Goal: Task Accomplishment & Management: Manage account settings

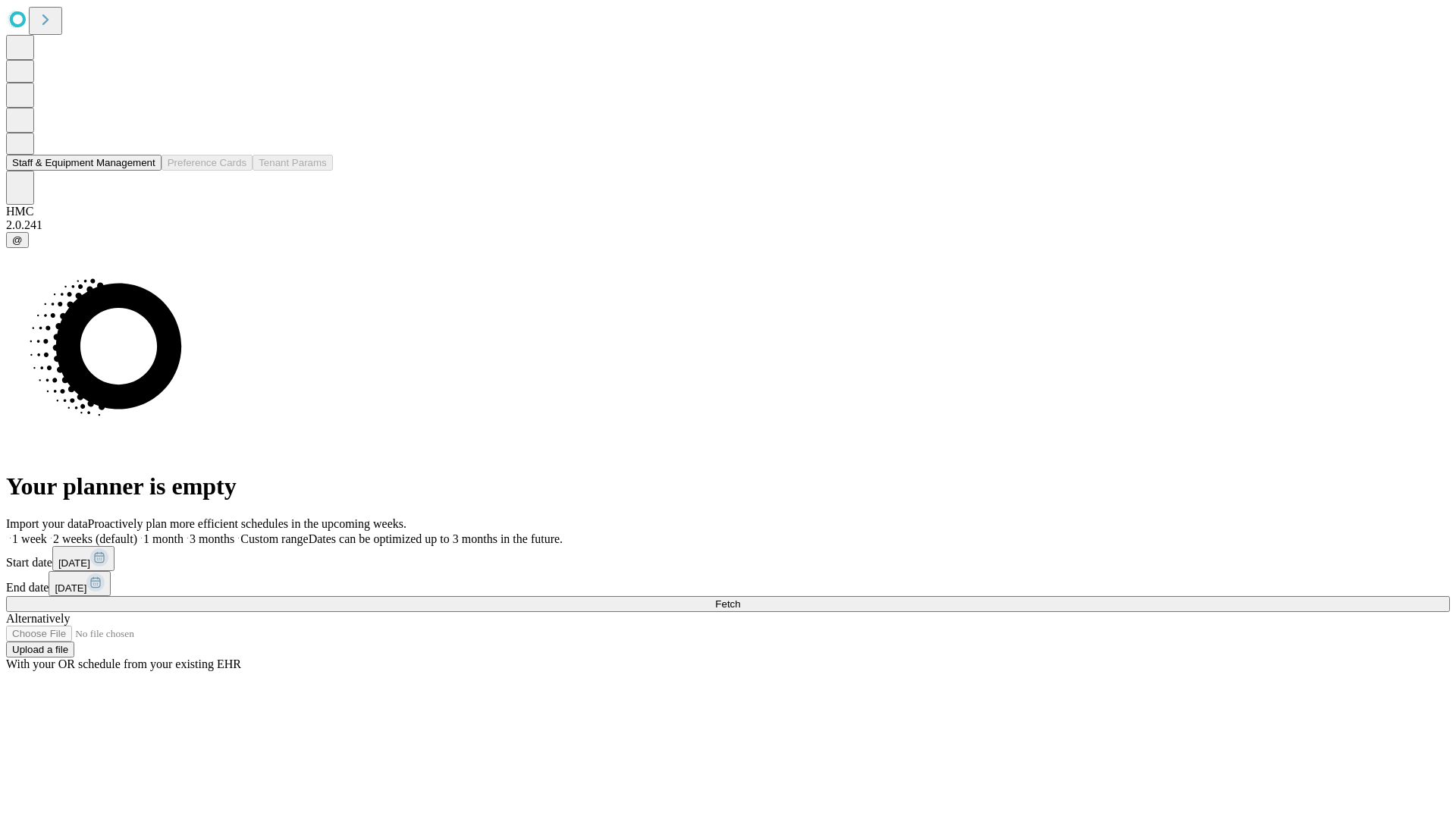
click at [145, 171] on button "Staff & Equipment Management" at bounding box center [84, 162] width 155 height 16
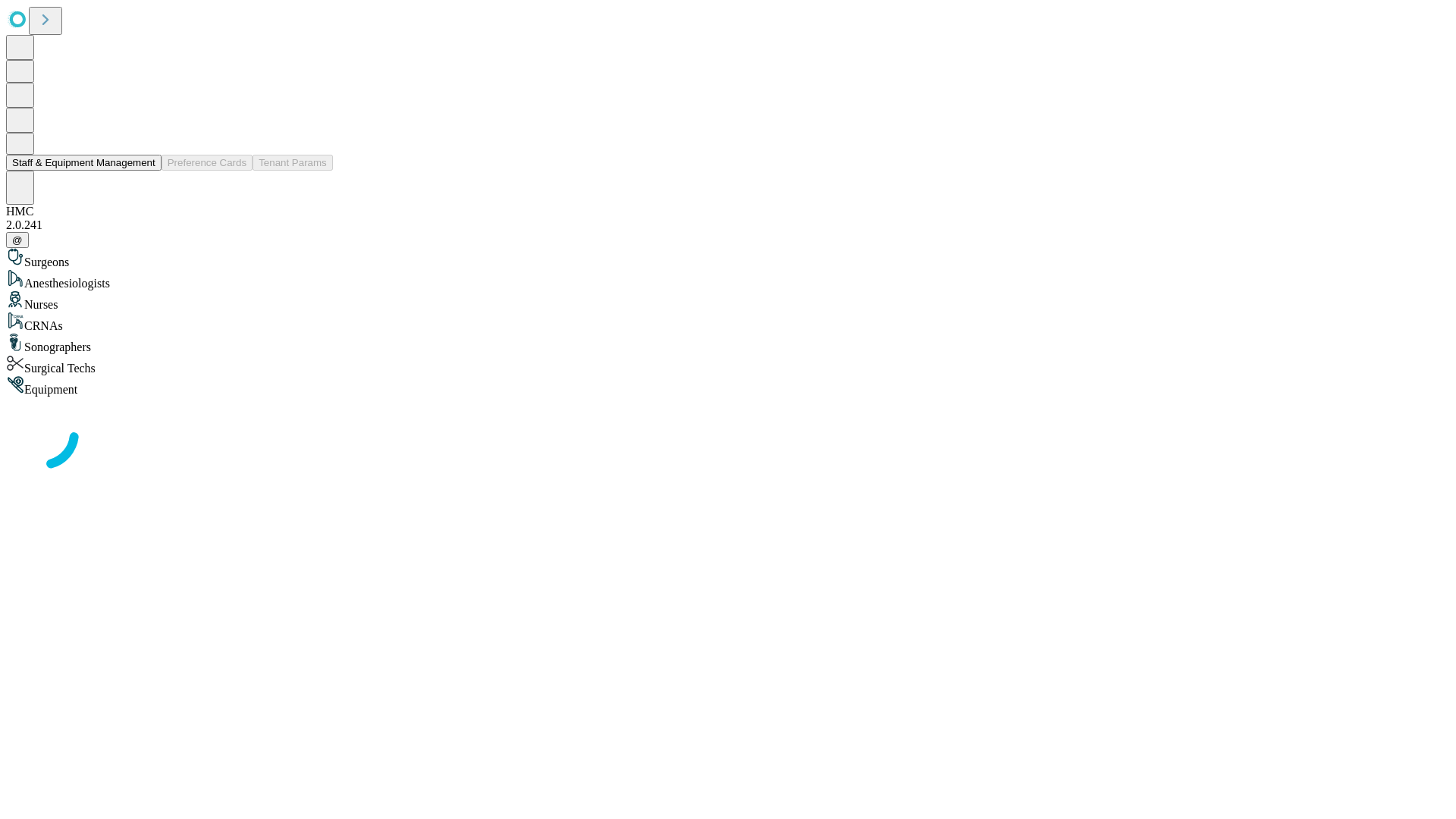
click at [145, 171] on button "Staff & Equipment Management" at bounding box center [84, 162] width 155 height 16
